Goal: Task Accomplishment & Management: Use online tool/utility

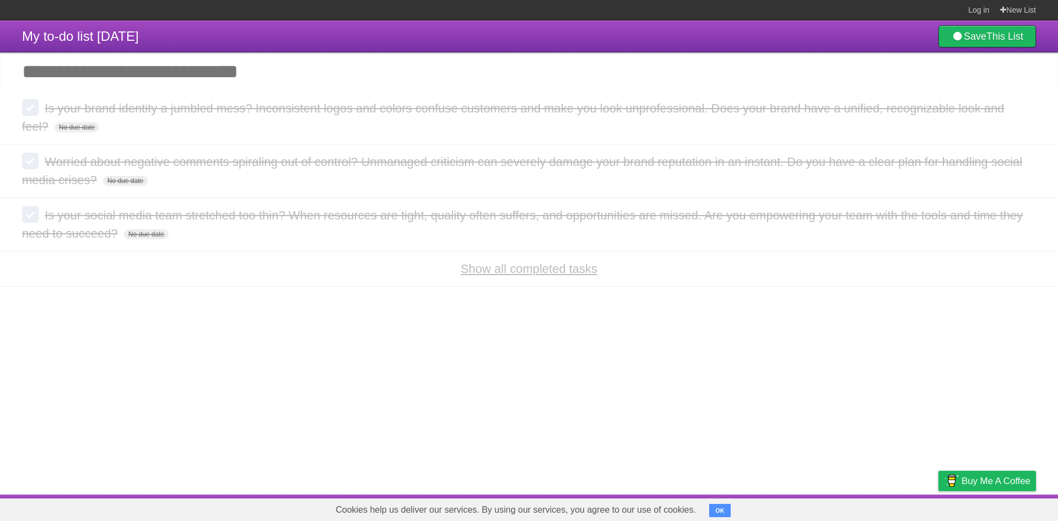
click at [550, 273] on link "Show all completed tasks" at bounding box center [529, 269] width 137 height 14
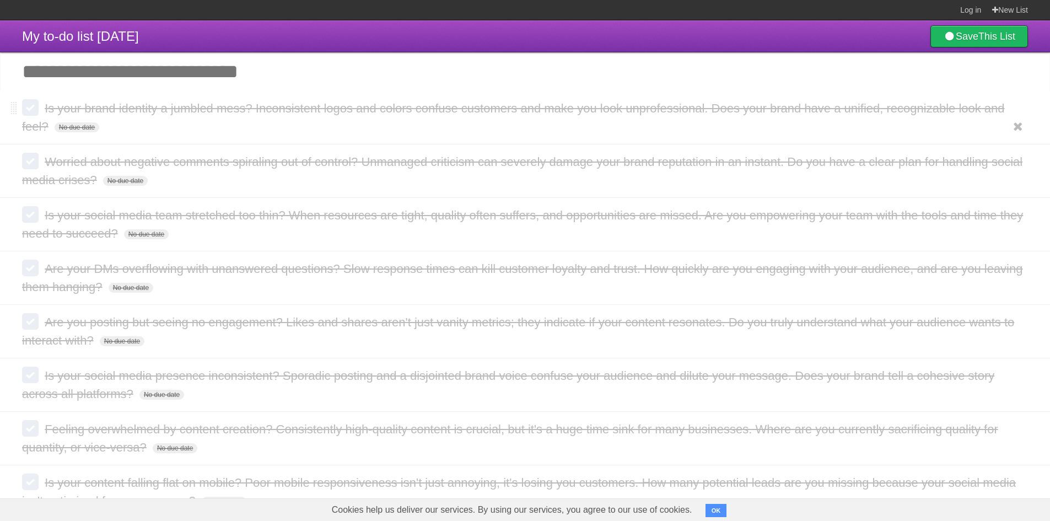
drag, startPoint x: 160, startPoint y: 107, endPoint x: 101, endPoint y: 114, distance: 59.9
click at [160, 107] on span "Is your brand identity a jumbled mess? Inconsistent logos and colors confuse cu…" at bounding box center [513, 117] width 982 height 32
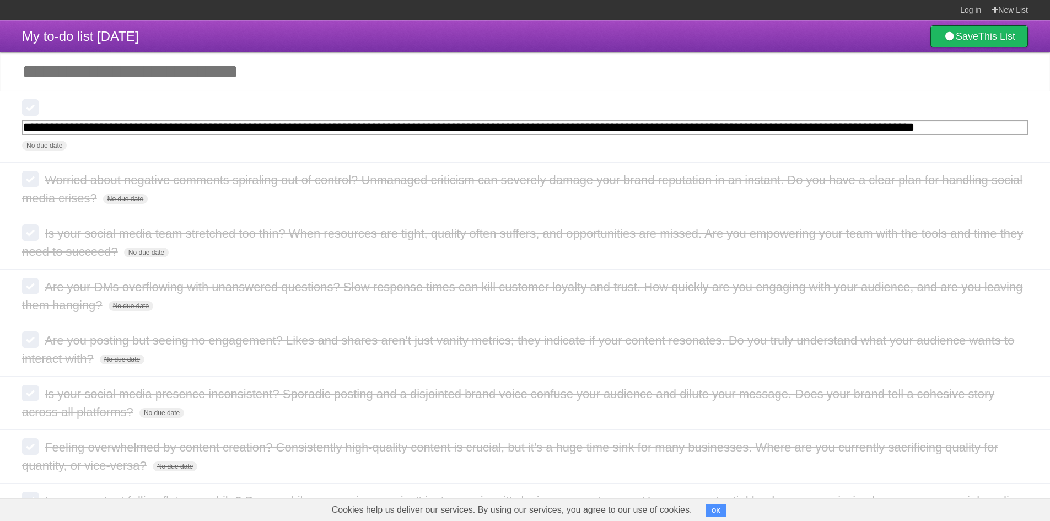
click at [314, 89] on input "Add another task" at bounding box center [525, 71] width 1050 height 39
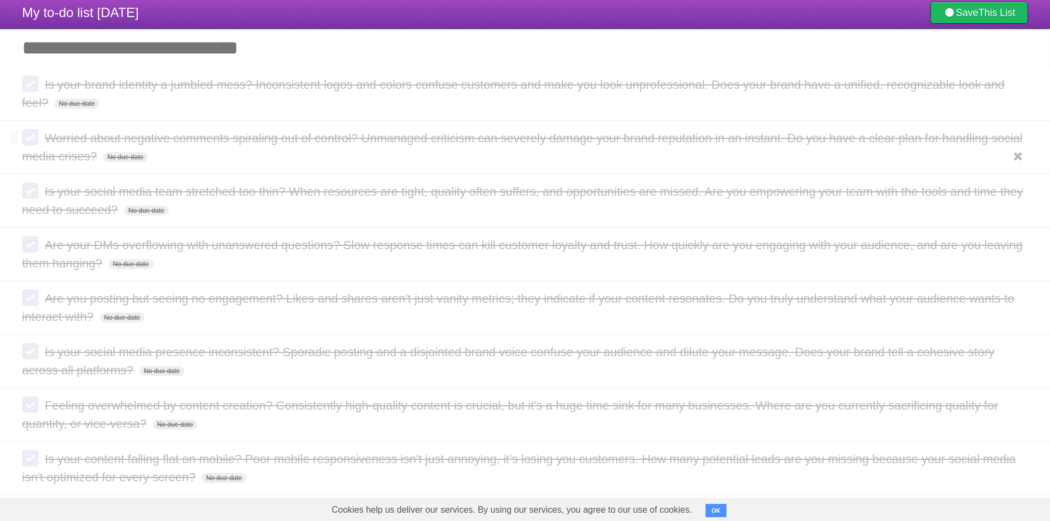
scroll to position [36, 0]
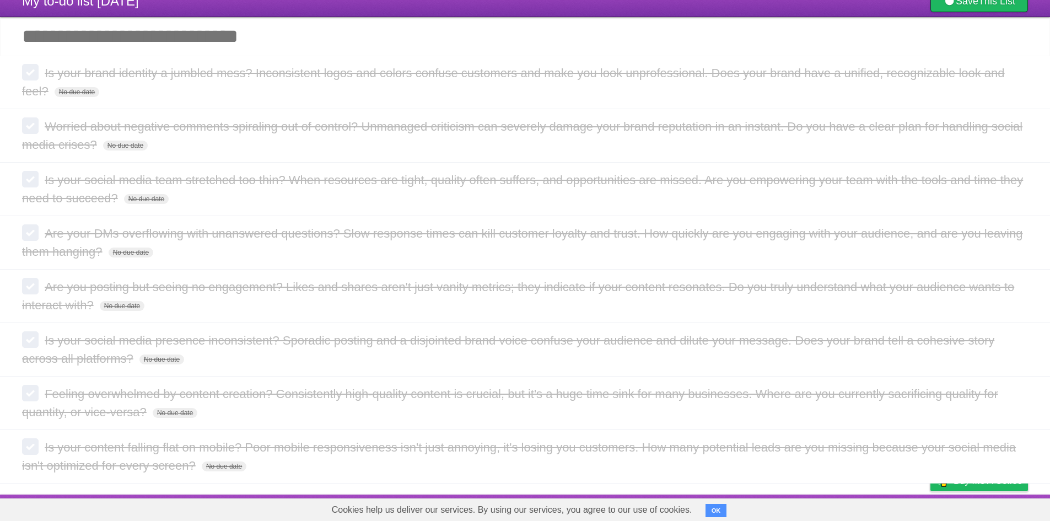
click at [413, 42] on input "Add another task" at bounding box center [525, 36] width 1050 height 39
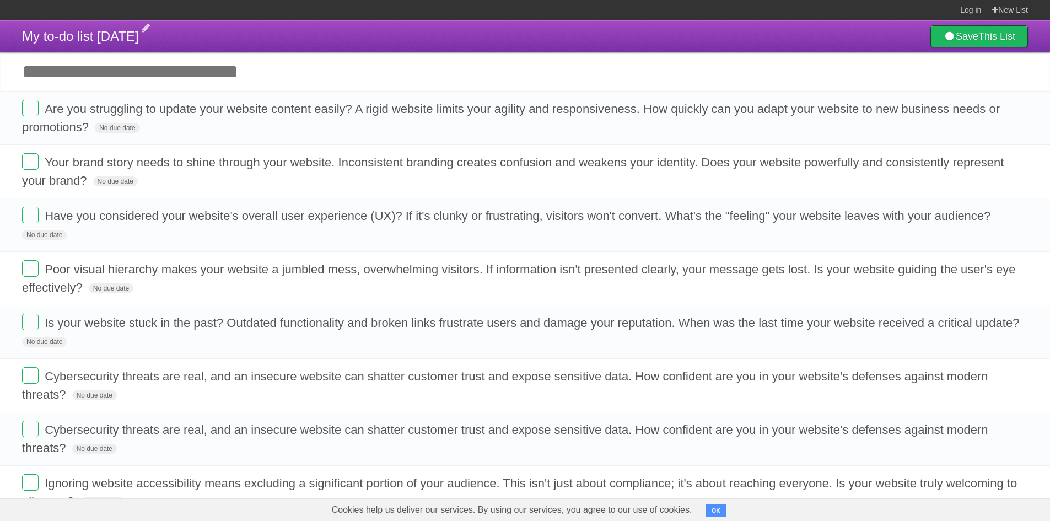
click at [99, 36] on span "My to-do list 07/14/2025" at bounding box center [80, 36] width 117 height 15
click at [328, 55] on input "Add another task" at bounding box center [525, 71] width 1050 height 39
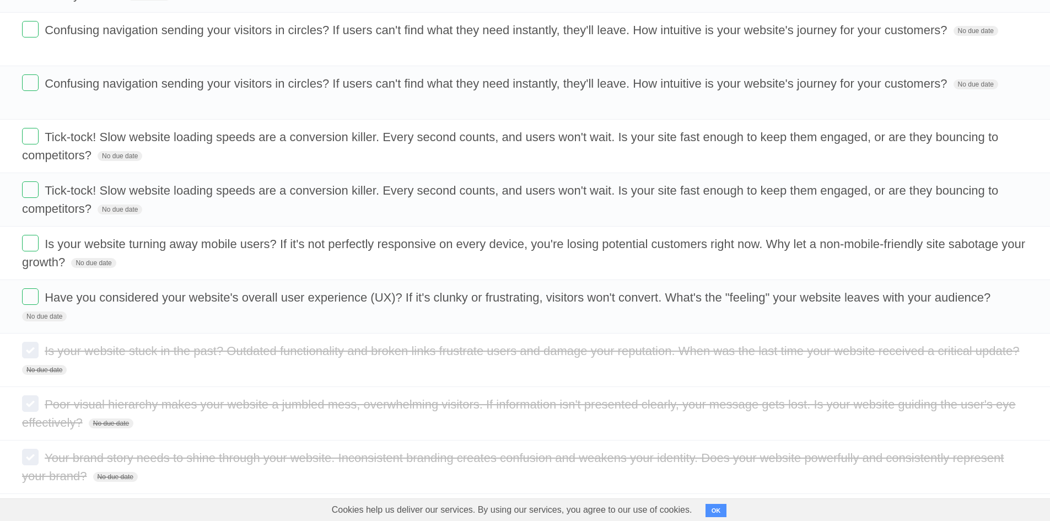
scroll to position [927, 0]
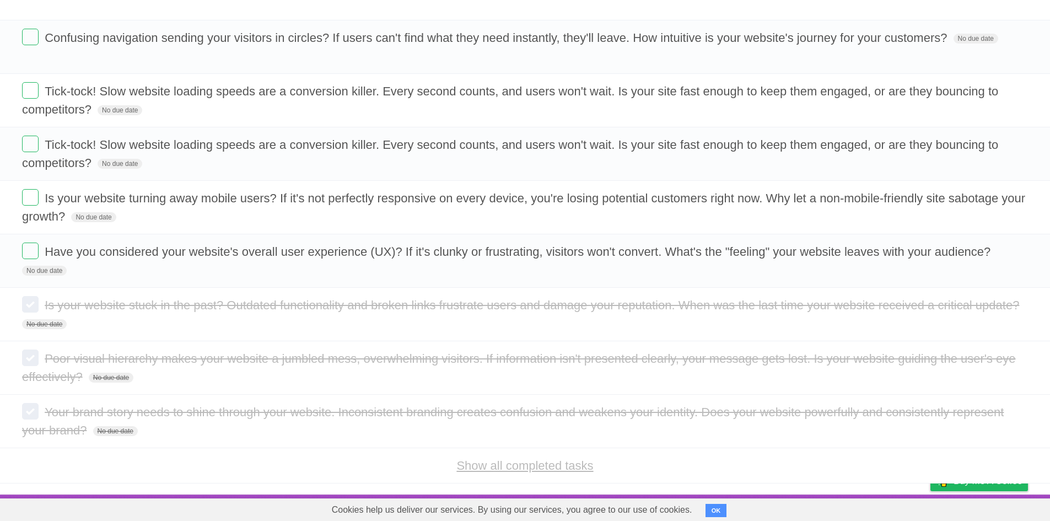
click at [514, 468] on link "Show all completed tasks" at bounding box center [524, 465] width 137 height 14
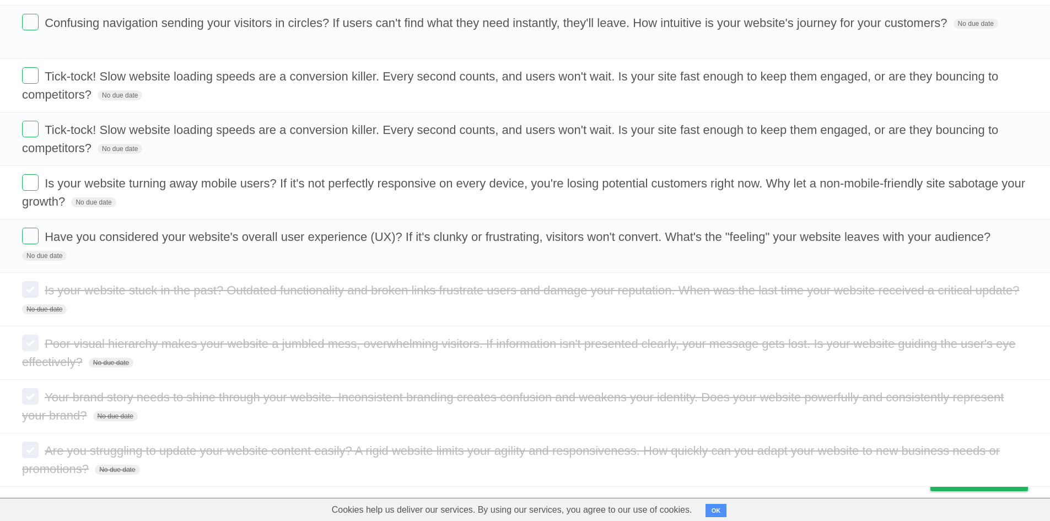
scroll to position [945, 0]
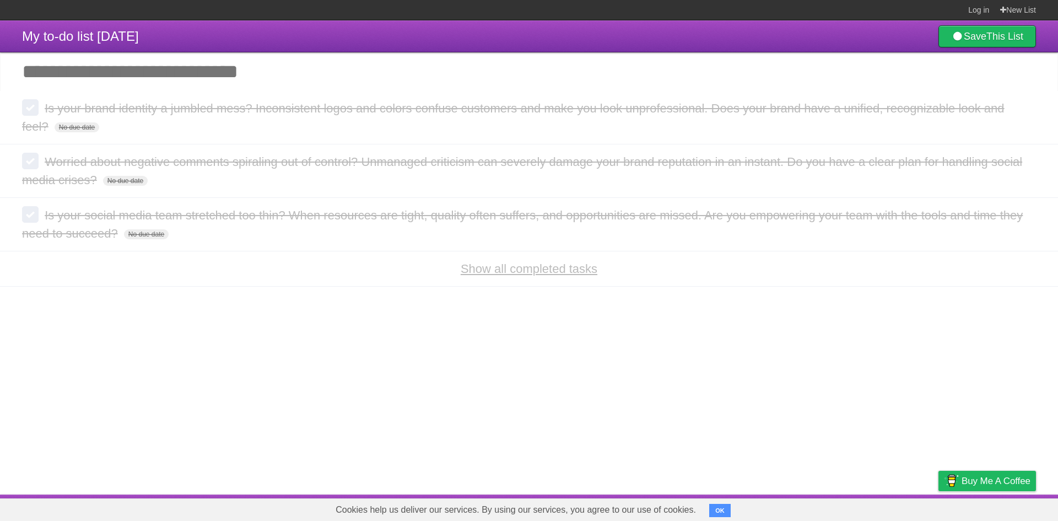
click at [497, 270] on link "Show all completed tasks" at bounding box center [529, 269] width 137 height 14
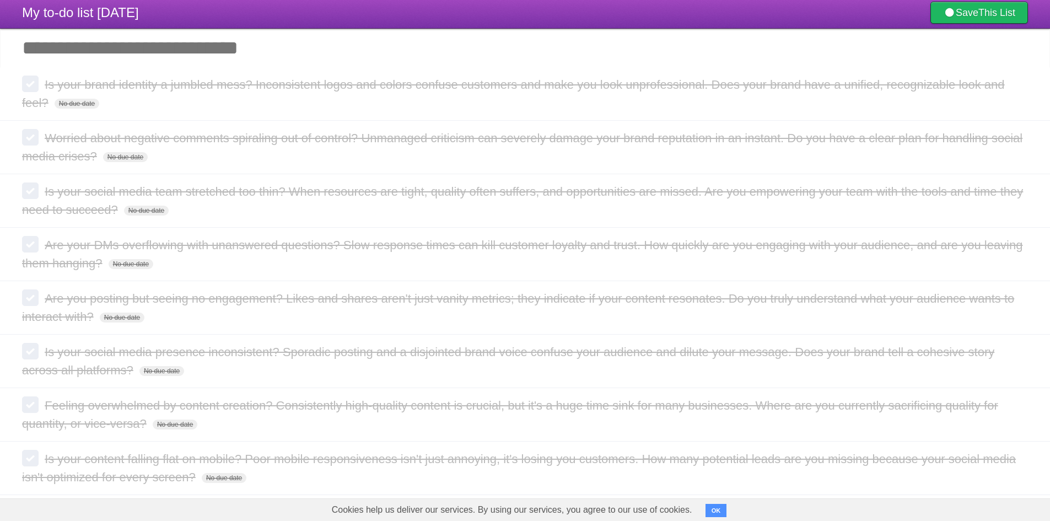
scroll to position [36, 0]
